Goal: Information Seeking & Learning: Understand process/instructions

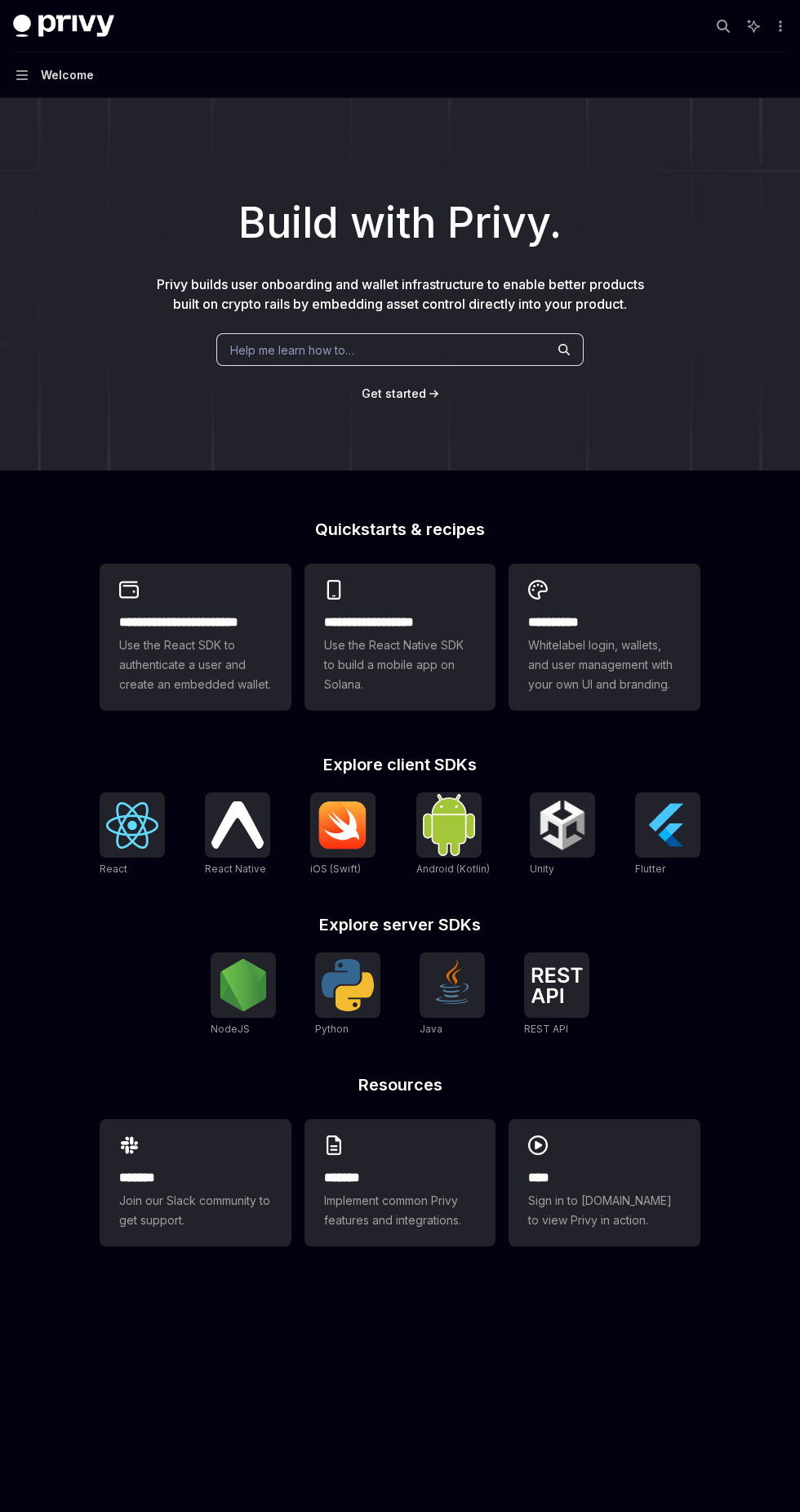
click at [124, 798] on div at bounding box center [132, 825] width 66 height 66
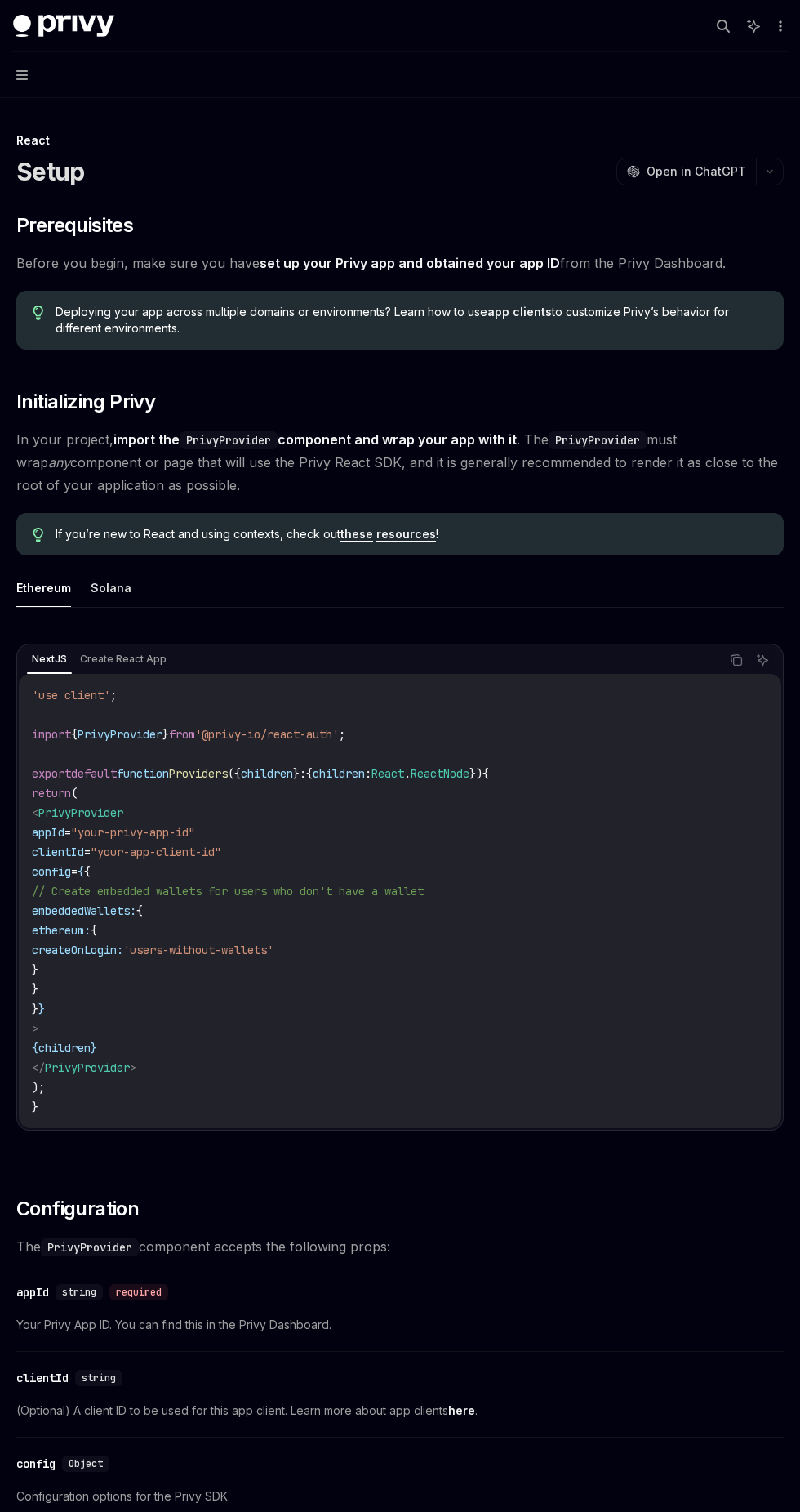
click at [108, 589] on button "Solana" at bounding box center [111, 587] width 41 height 38
type textarea "*"
